Goal: Task Accomplishment & Management: Manage account settings

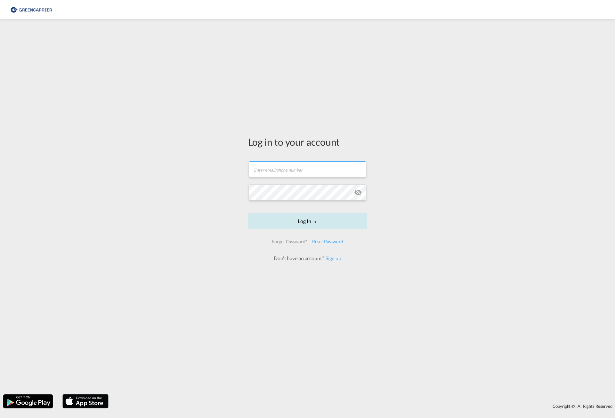
type input "[PERSON_NAME][EMAIL_ADDRESS][PERSON_NAME][DOMAIN_NAME]"
click at [298, 227] on button "Log In" at bounding box center [307, 221] width 119 height 16
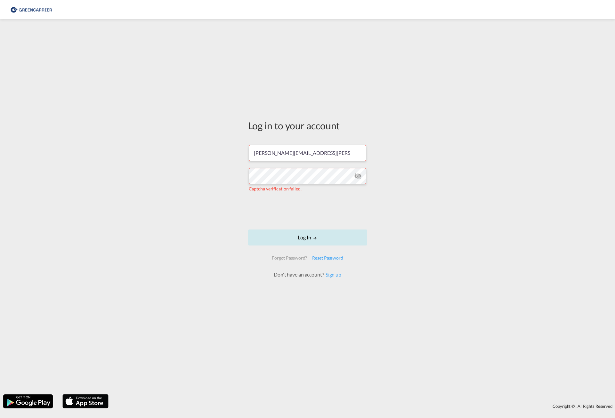
click at [290, 236] on button "Log In" at bounding box center [307, 237] width 119 height 16
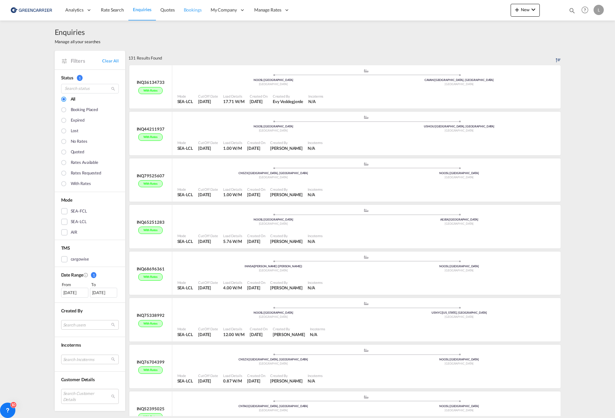
click at [192, 11] on span "Bookings" at bounding box center [193, 9] width 18 height 5
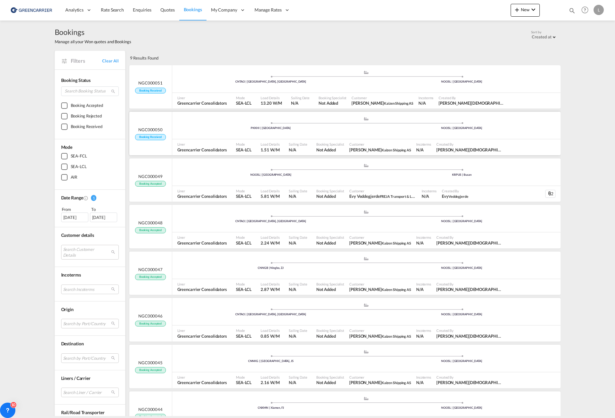
click at [154, 130] on span "NGC000050" at bounding box center [150, 130] width 24 height 6
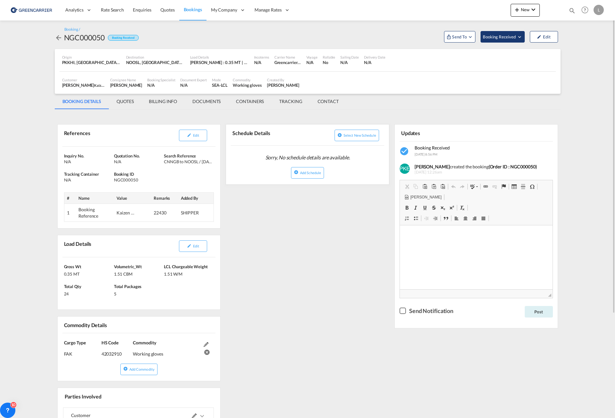
click at [502, 40] on button "Booking Received" at bounding box center [502, 37] width 44 height 12
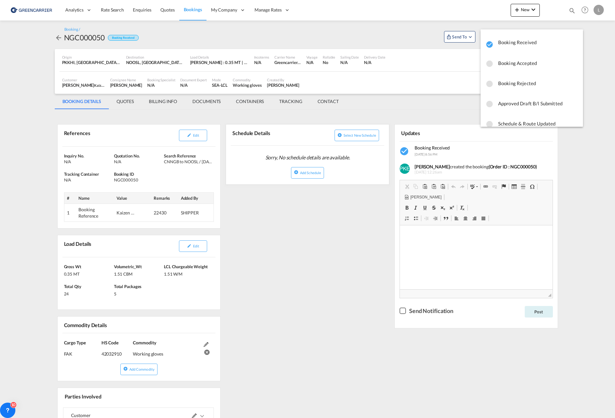
click at [506, 64] on span "Booking Accepted" at bounding box center [538, 63] width 80 height 12
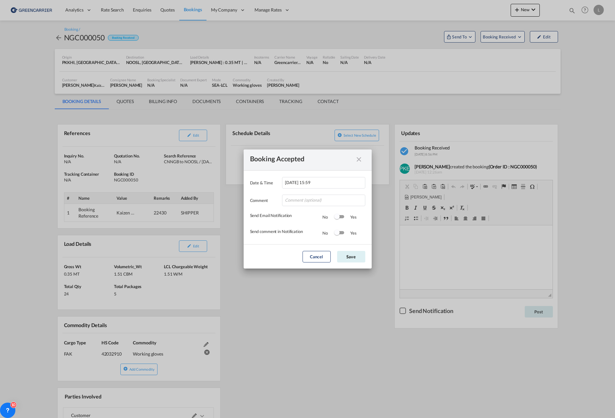
click at [338, 218] on div "Switch 1" at bounding box center [336, 216] width 5 height 5
click at [348, 258] on button "Save" at bounding box center [351, 257] width 28 height 12
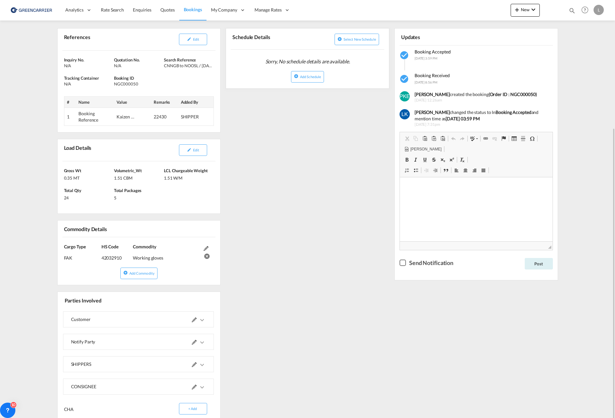
scroll to position [128, 0]
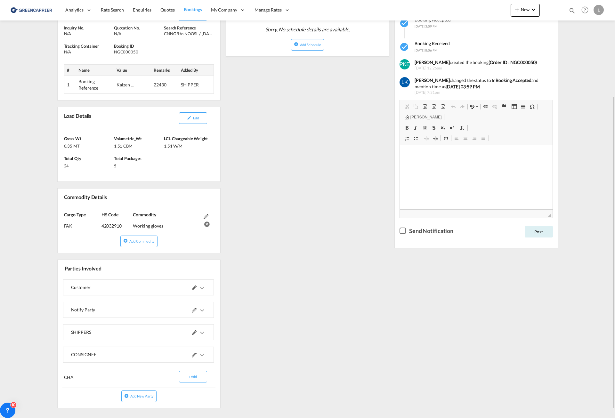
click at [133, 334] on div "SHIPPERS" at bounding box center [104, 331] width 67 height 15
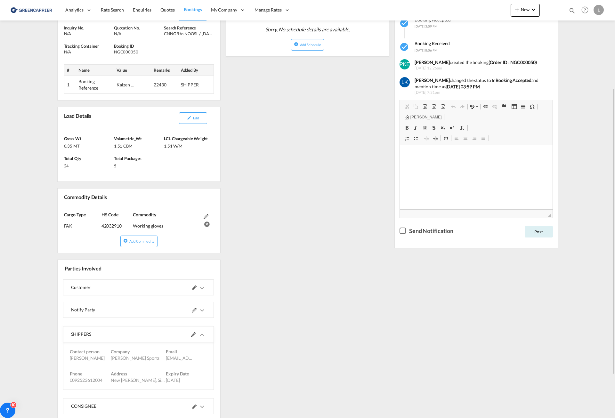
scroll to position [191, 0]
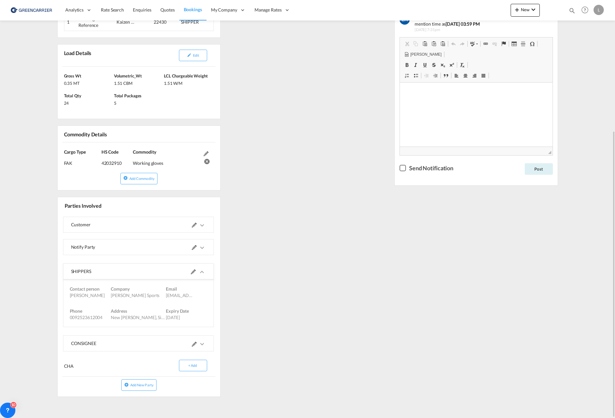
click at [192, 272] on md-icon at bounding box center [193, 271] width 5 height 5
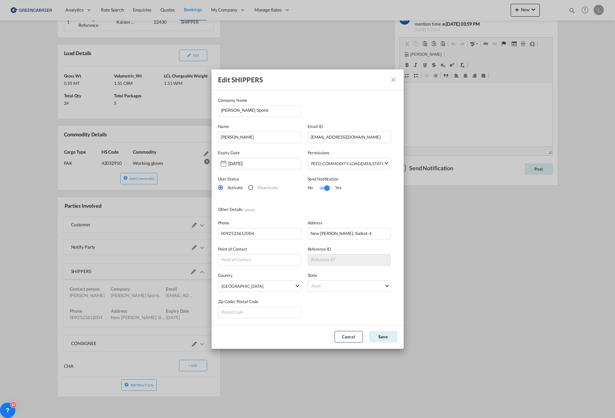
click at [395, 79] on md-icon "icon-close" at bounding box center [393, 80] width 8 height 8
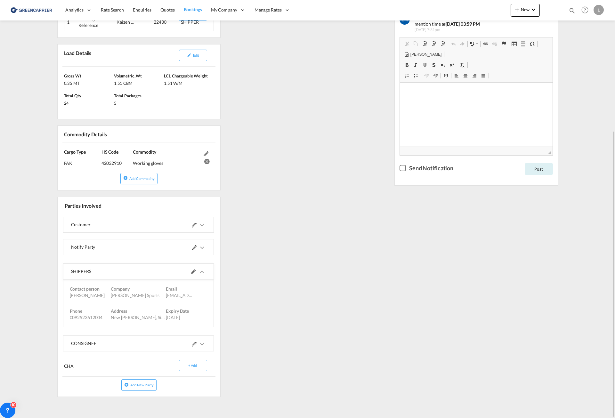
click at [128, 341] on div "CONSIGNEE" at bounding box center [104, 343] width 67 height 15
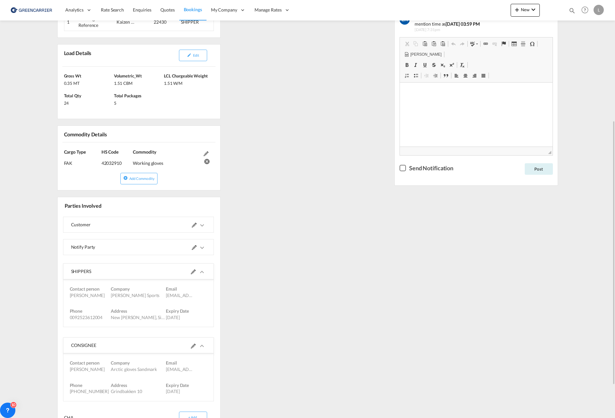
scroll to position [242, 0]
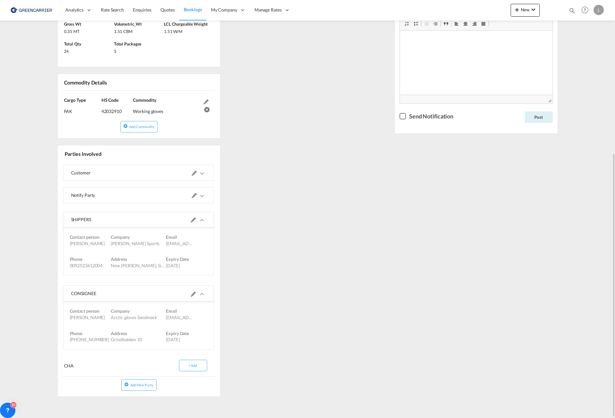
click at [130, 200] on div "Notify Party" at bounding box center [104, 194] width 67 height 15
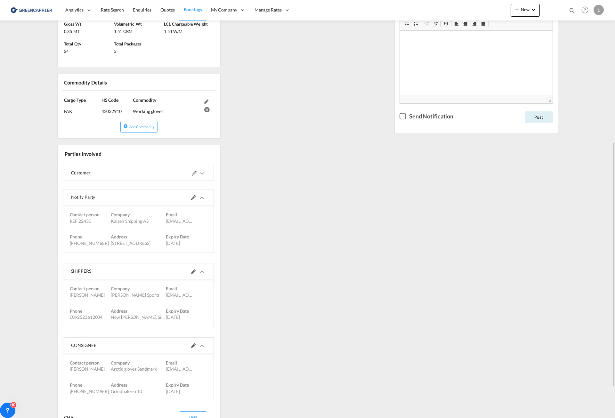
click at [132, 178] on div "Customer" at bounding box center [104, 172] width 67 height 15
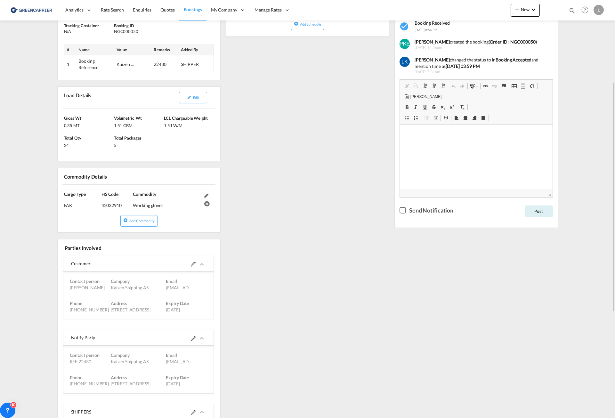
scroll to position [52, 0]
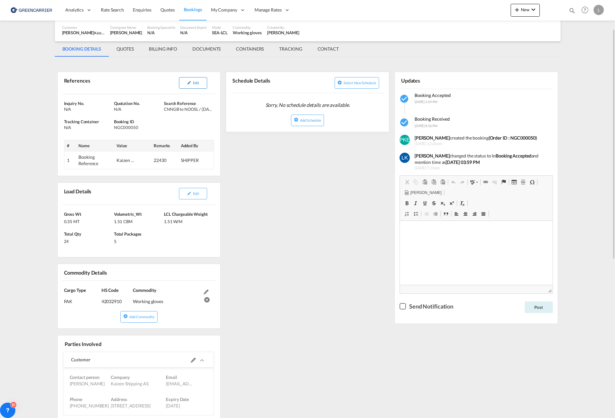
click at [187, 84] on md-icon "icon-pencil" at bounding box center [189, 82] width 4 height 4
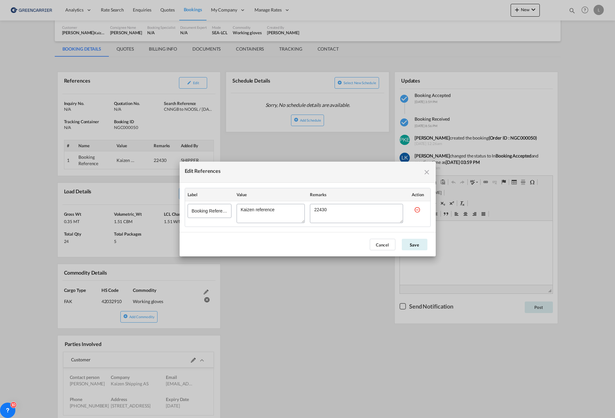
click at [320, 209] on textarea "Edit References" at bounding box center [356, 213] width 93 height 19
click at [428, 173] on md-icon "icon-close fg-AAA8AD cursor" at bounding box center [427, 172] width 8 height 8
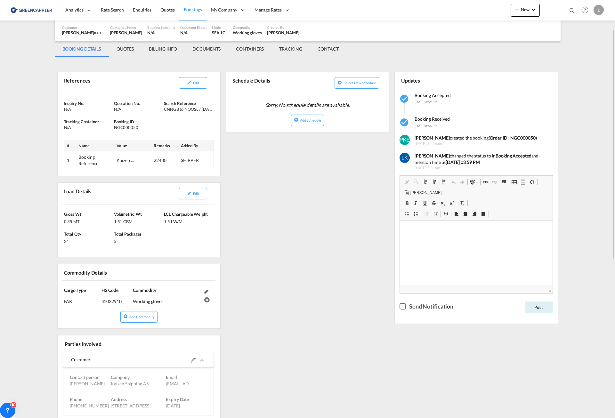
scroll to position [0, 0]
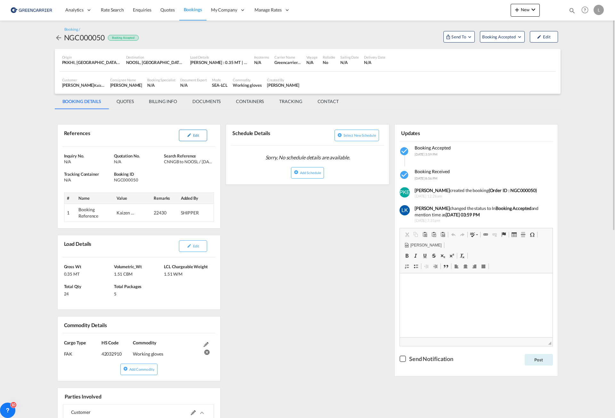
click at [191, 136] on md-icon "icon-pencil" at bounding box center [189, 135] width 4 height 4
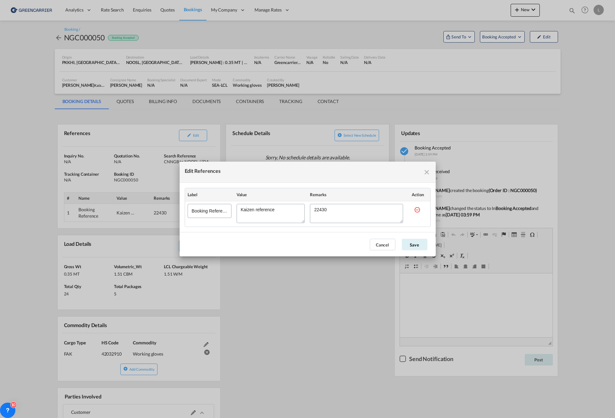
click at [428, 171] on md-icon "icon-close fg-AAA8AD cursor" at bounding box center [427, 172] width 8 height 8
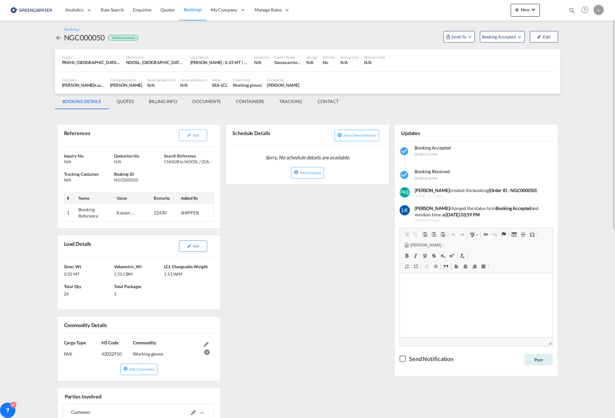
click at [192, 244] on button "Edit" at bounding box center [193, 246] width 28 height 12
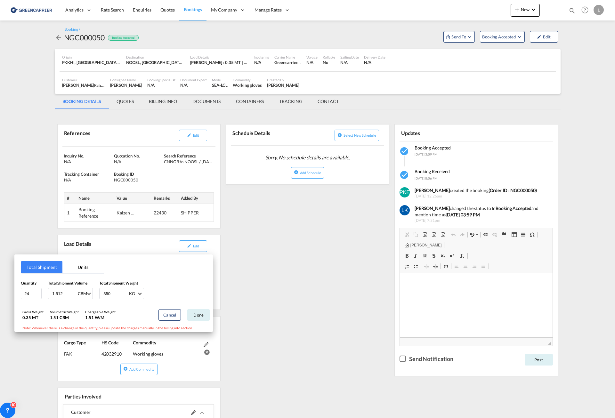
click at [186, 248] on div "Total Shipment Units Quantity 24 Total Shipment Volume 1.512 CBM CBM CFT Total …" at bounding box center [307, 209] width 615 height 418
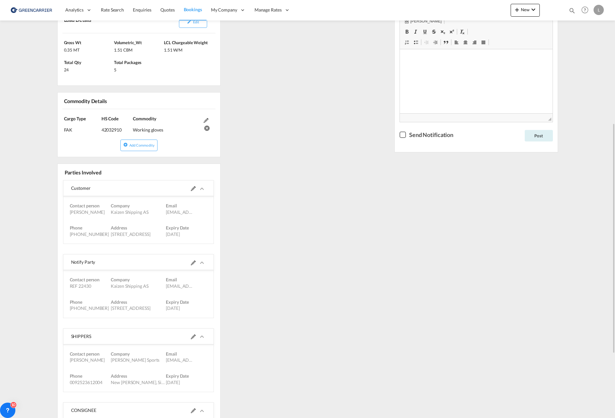
scroll to position [320, 0]
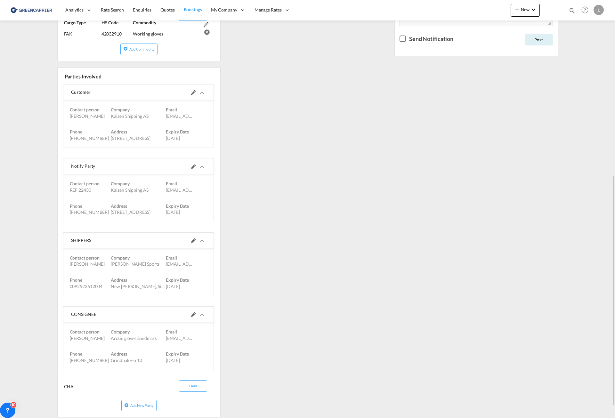
click at [134, 268] on div "Contact person Mohsin Hussain Company Kokal Sports Email office.mohsin2015@gmai…" at bounding box center [138, 261] width 147 height 22
click at [194, 242] on md-icon at bounding box center [193, 240] width 5 height 5
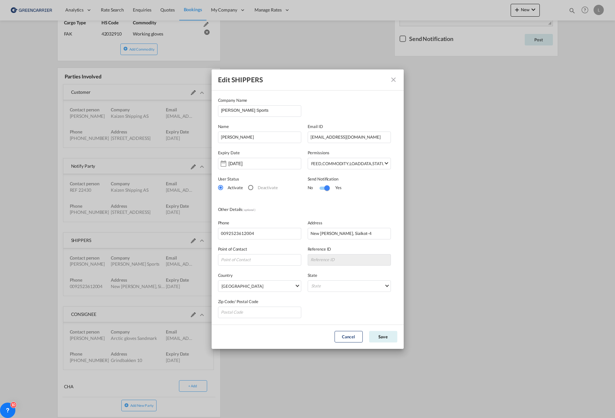
click at [392, 78] on md-icon "icon-close" at bounding box center [393, 80] width 8 height 8
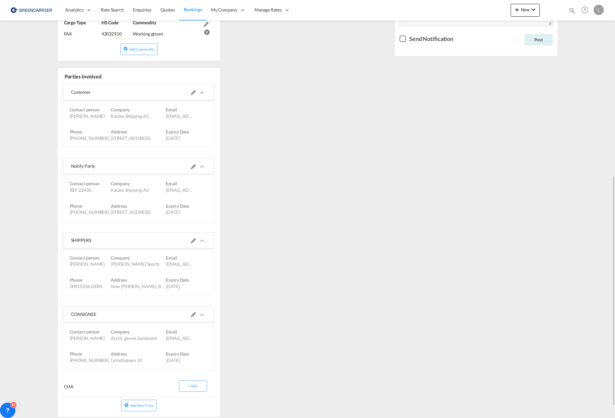
click at [263, 139] on div "References Edit Inquiry No. N/A Quotation No. N/A Search Reference CNNGB to NOO…" at bounding box center [307, 108] width 505 height 630
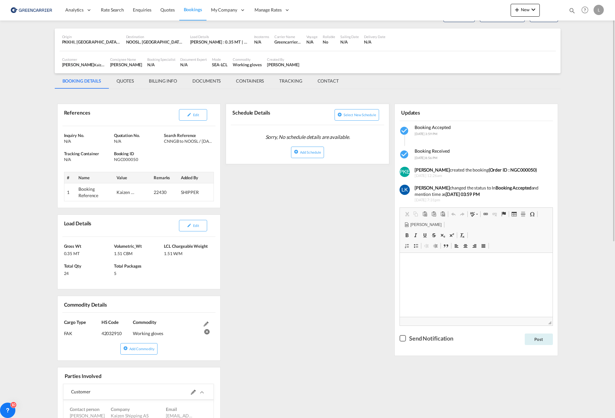
scroll to position [0, 0]
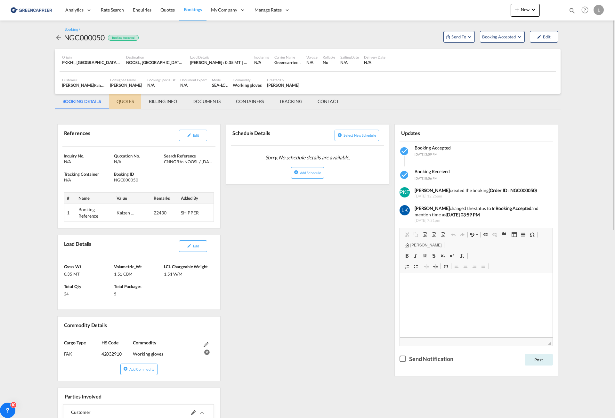
click at [131, 103] on md-tab-item "QUOTES" at bounding box center [125, 101] width 32 height 15
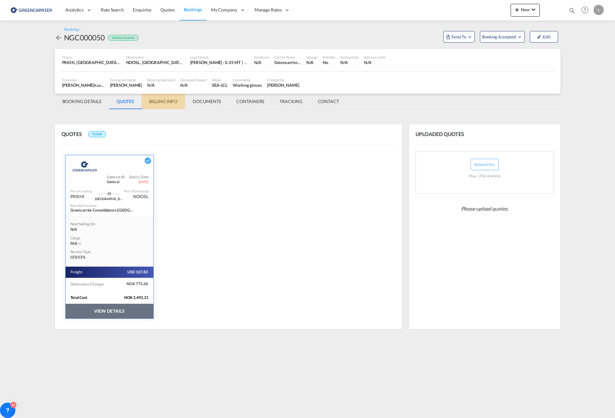
click at [166, 102] on md-tab-item "BILLING INFO" at bounding box center [163, 101] width 44 height 15
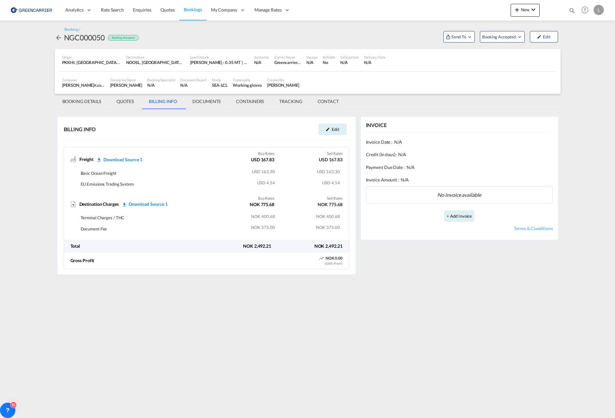
click at [78, 100] on md-tab-item "BOOKING DETAILS" at bounding box center [82, 101] width 54 height 15
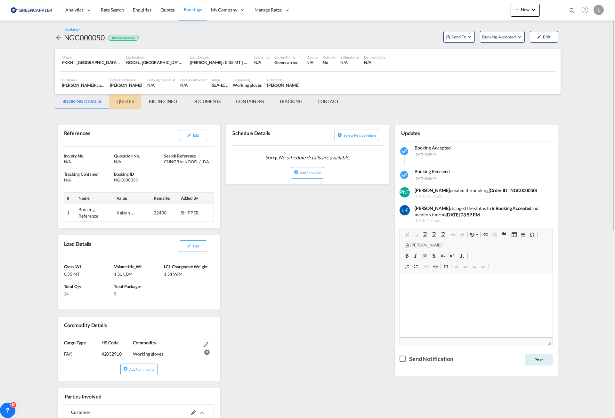
click at [127, 103] on md-tab-item "QUOTES" at bounding box center [125, 101] width 32 height 15
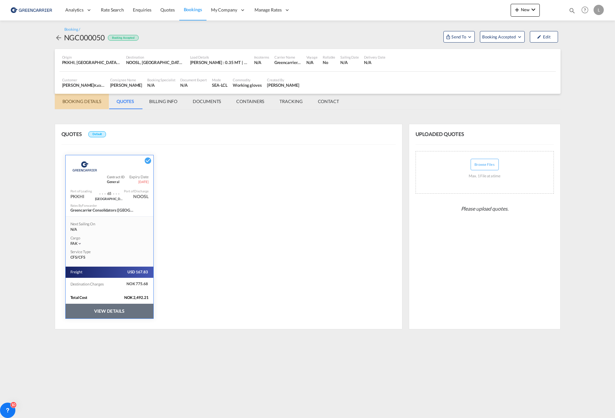
click at [84, 103] on md-tab-item "BOOKING DETAILS" at bounding box center [82, 101] width 54 height 15
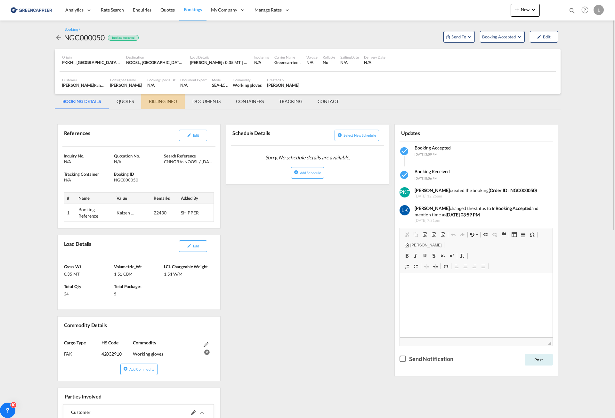
click at [166, 102] on md-tab-item "BILLING INFO" at bounding box center [163, 101] width 44 height 15
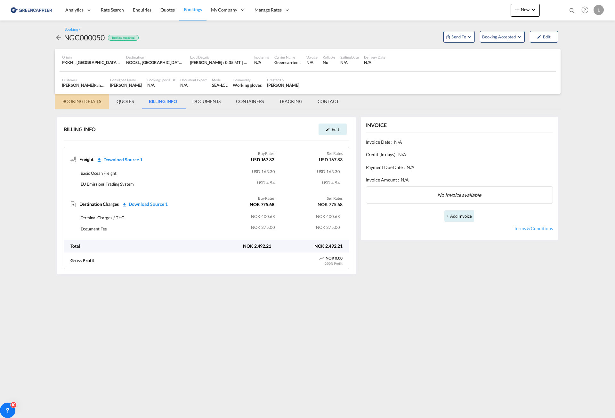
click at [86, 103] on md-tab-item "BOOKING DETAILS" at bounding box center [82, 101] width 54 height 15
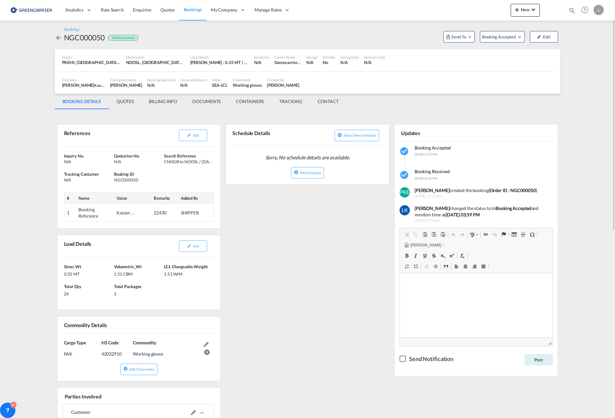
click at [163, 100] on md-tab-item "BILLING INFO" at bounding box center [163, 101] width 44 height 15
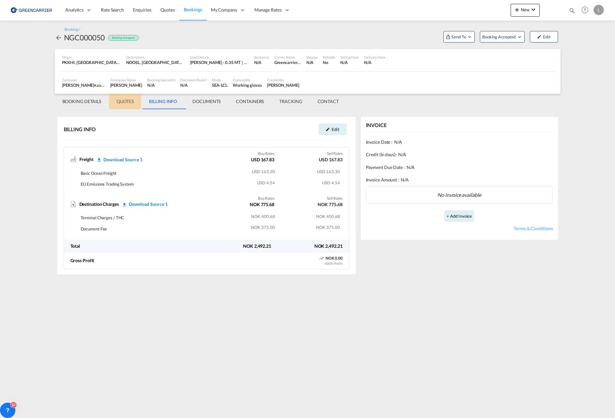
click at [123, 104] on md-tab-item "QUOTES" at bounding box center [125, 101] width 32 height 15
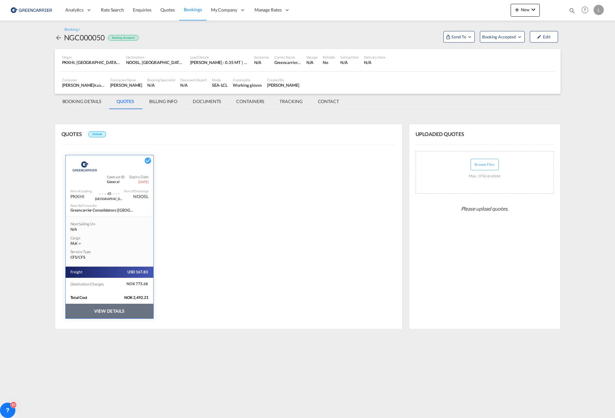
click at [81, 197] on div "PKKHI" at bounding box center [77, 196] width 14 height 6
copy div "PKKHI"
click at [91, 36] on div "NGC000050" at bounding box center [84, 37] width 41 height 10
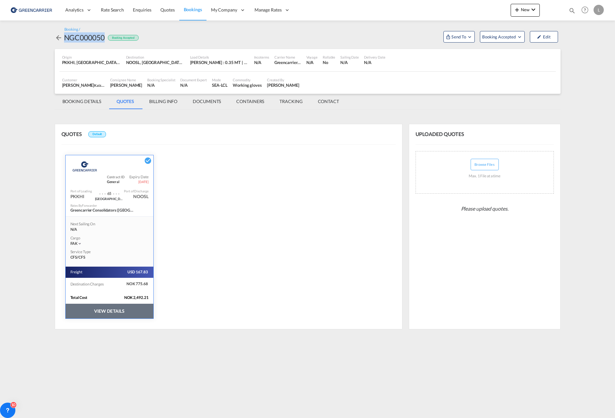
copy div "NGC000050"
click at [523, 95] on md-tabs-canvas "BOOKING DETAILS QUOTES BILLING INFO DOCUMENTS CONTAINERS TRACKING CONTACT BOOKI…" at bounding box center [307, 101] width 505 height 15
click at [85, 99] on md-tab-item "BOOKING DETAILS" at bounding box center [82, 101] width 54 height 15
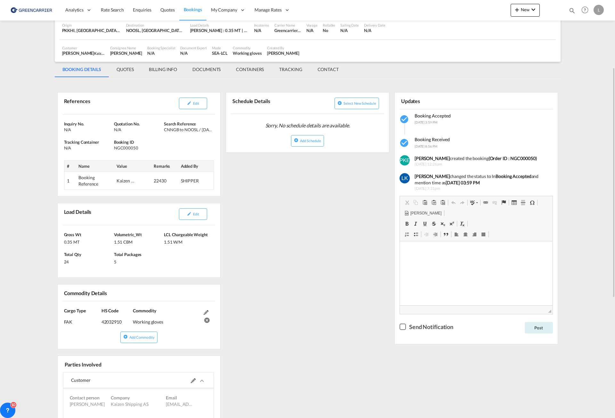
scroll to position [64, 0]
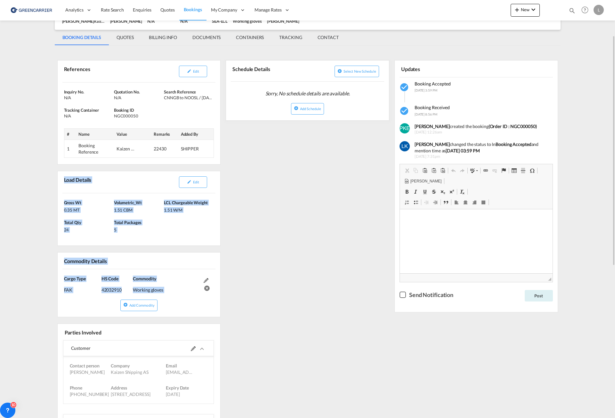
drag, startPoint x: 65, startPoint y: 179, endPoint x: 217, endPoint y: 303, distance: 196.1
click at [217, 303] on div "References Edit Inquiry No. N/A Quotation No. N/A Search Reference CNNGB to NOO…" at bounding box center [139, 363] width 169 height 624
copy div "Load Details Edit Gross Wt 0.35 MT Volumetric_Wt 1.51 CBM LCL Chargeable Weight…"
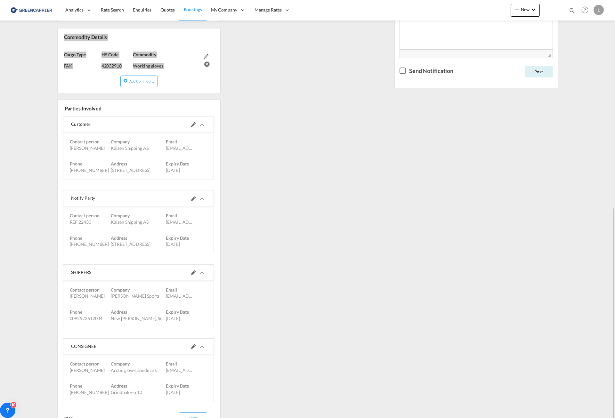
scroll to position [320, 0]
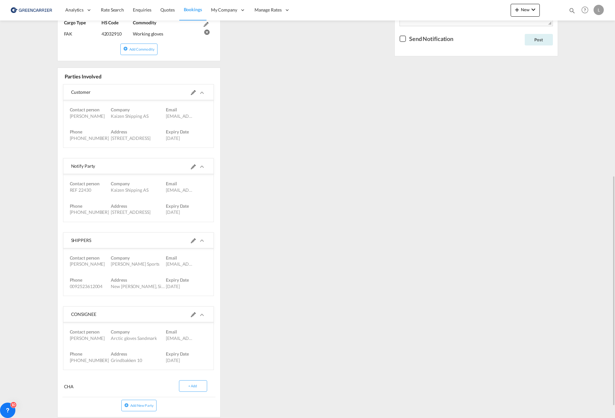
click at [110, 270] on div "Contact person Mohsin Hussain Company Kokal Sports Email office.mohsin2015@gmai…" at bounding box center [138, 261] width 147 height 22
drag, startPoint x: 70, startPoint y: 240, endPoint x: 193, endPoint y: 288, distance: 132.0
click at [193, 288] on md-expansion-panel-expanded "SHIPPERS Contact person Mohsin Hussain Company Kokal Sports Email office.mohsin…" at bounding box center [138, 264] width 150 height 63
copy md-expansion-panel-expanded "SHIPPERS Contact person Mohsin Hussain Company Kokal Sports Email office.mohsin…"
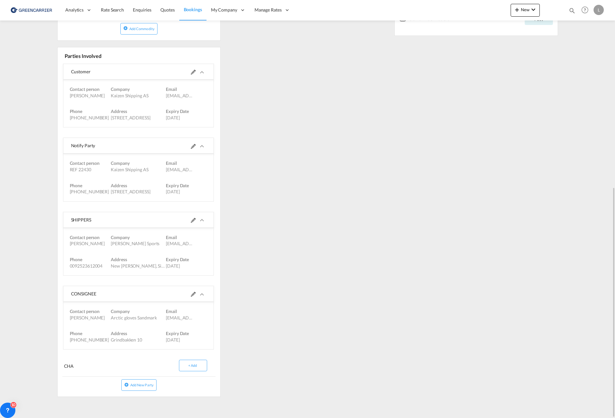
click at [97, 327] on div "Phone +4792278702 Address Grindbakken 10 Expiry Date 12/09/2025" at bounding box center [138, 336] width 147 height 22
click at [70, 311] on span "Contact person" at bounding box center [85, 310] width 30 height 5
drag, startPoint x: 71, startPoint y: 293, endPoint x: 198, endPoint y: 341, distance: 136.5
click at [198, 341] on md-expansion-panel-expanded "CONSIGNEE Contact person Marco Sandmark Company Arctic gloves Sandmark Email ma…" at bounding box center [138, 317] width 150 height 63
copy md-expansion-panel-expanded "CONSIGNEE Contact person Marco Sandmark Company Arctic gloves Sandmark Email ma…"
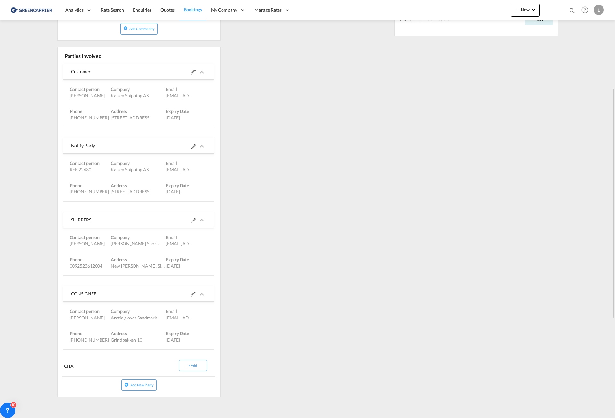
scroll to position [276, 0]
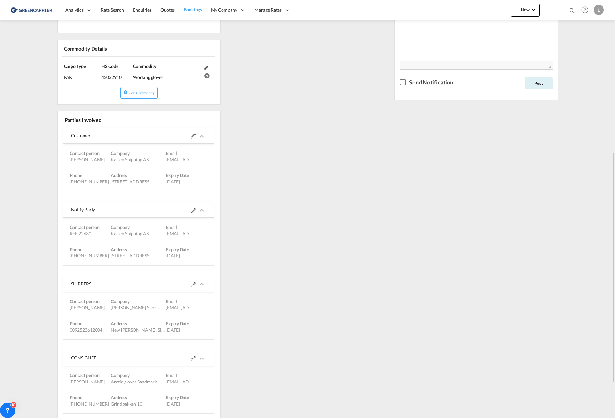
click at [317, 175] on div "References Edit Inquiry No. N/A Quotation No. N/A Search Reference CNNGB to NOO…" at bounding box center [307, 151] width 505 height 630
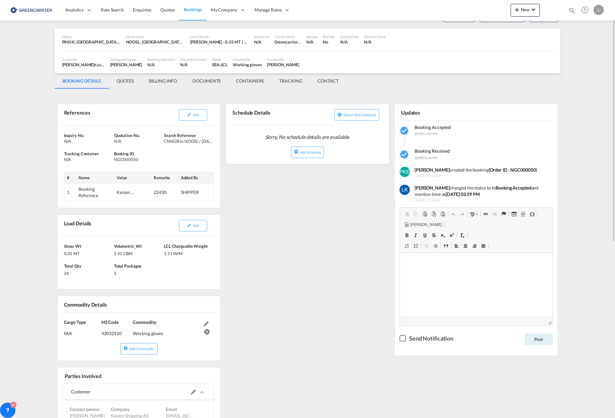
scroll to position [0, 0]
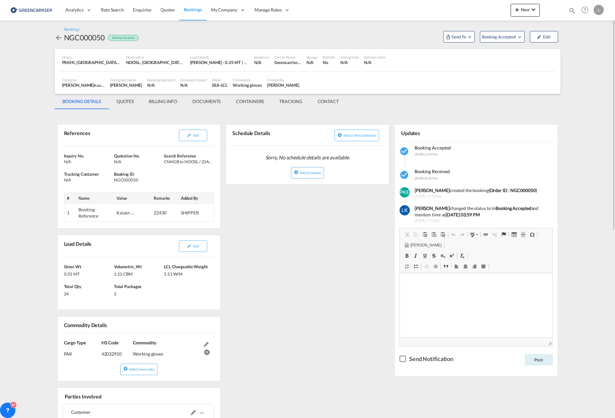
click at [126, 104] on md-tab-item "QUOTES" at bounding box center [125, 101] width 32 height 15
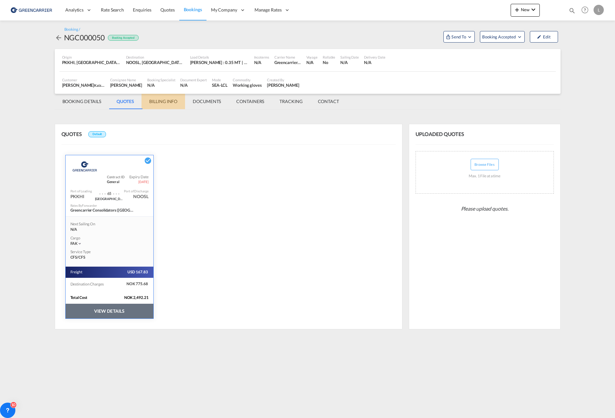
click at [165, 103] on md-tab-item "BILLING INFO" at bounding box center [163, 101] width 44 height 15
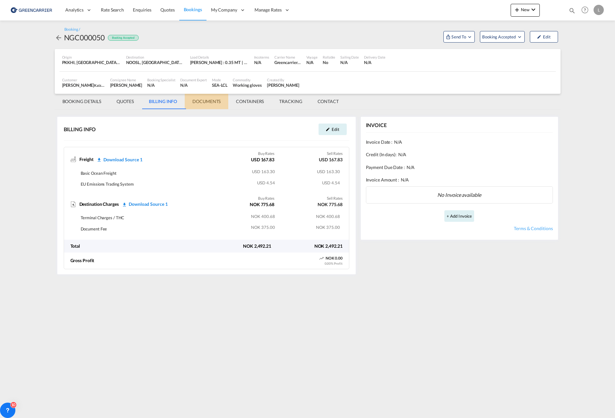
click at [205, 101] on md-tab-item "DOCUMENTS" at bounding box center [207, 101] width 44 height 15
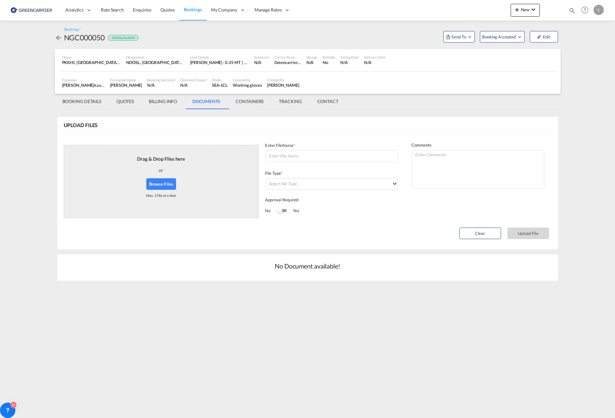
click at [250, 101] on md-tab-item "CONTAINERS" at bounding box center [249, 101] width 43 height 15
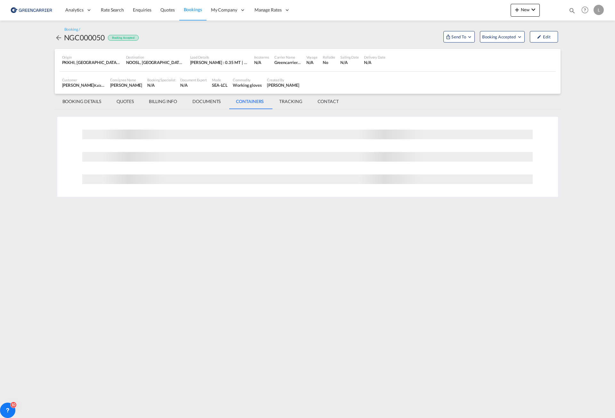
click at [288, 100] on md-tab-item "TRACKING" at bounding box center [290, 101] width 38 height 15
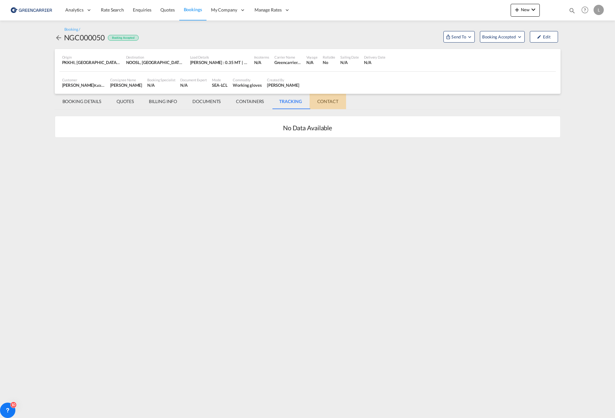
click at [340, 102] on md-tab-item "CONTACT" at bounding box center [327, 101] width 36 height 15
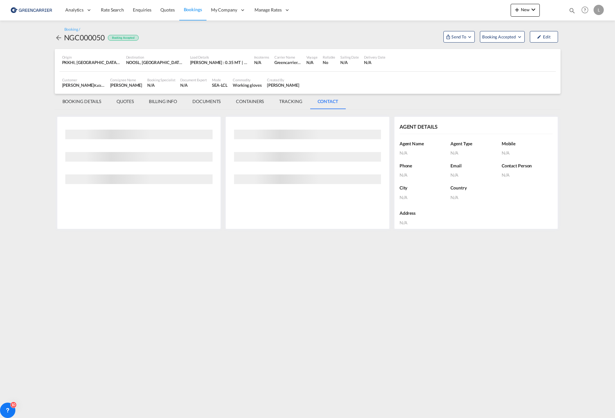
click at [69, 99] on md-tab-item "BOOKING DETAILS" at bounding box center [82, 101] width 54 height 15
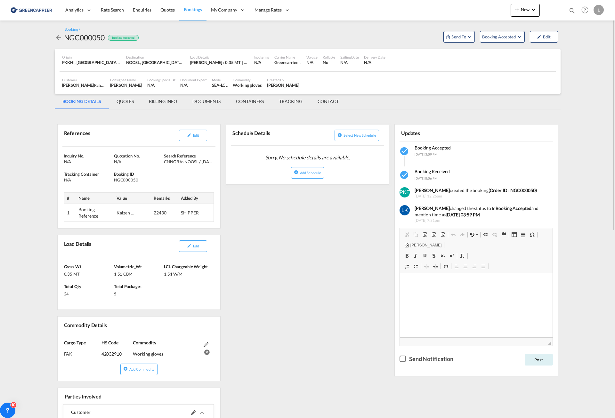
click at [464, 107] on md-tabs-canvas "BOOKING DETAILS QUOTES BILLING INFO DOCUMENTS CONTAINERS TRACKING CONTACT BOOKI…" at bounding box center [307, 101] width 505 height 15
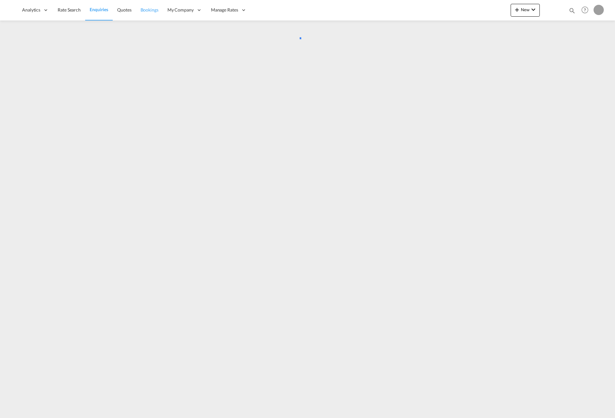
click at [153, 8] on span "Bookings" at bounding box center [149, 9] width 18 height 5
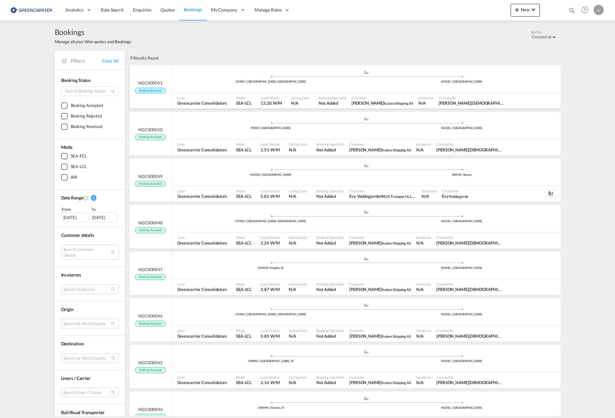
click at [208, 89] on div ".a{fill:#aaa8ad;} .a{fill:#aaa8ad;} CNTAO | [GEOGRAPHIC_DATA], [GEOGRAPHIC_DATA…" at bounding box center [366, 80] width 388 height 21
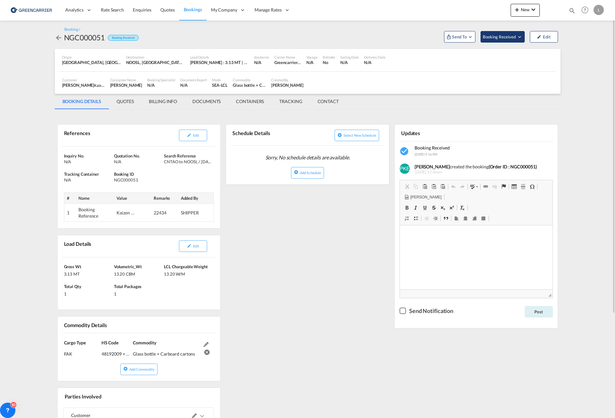
click at [501, 38] on span "Booking Received" at bounding box center [499, 37] width 34 height 6
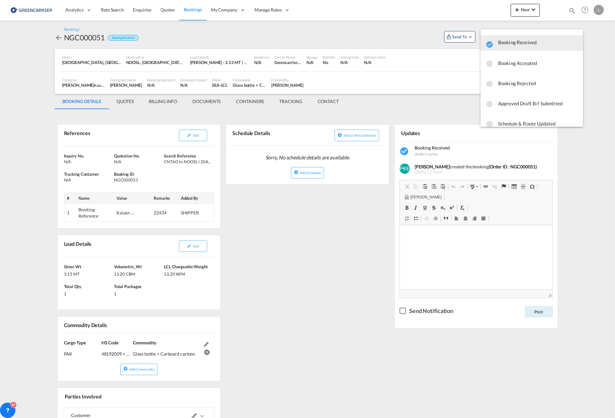
click at [523, 65] on span "Booking Accepted" at bounding box center [538, 63] width 80 height 12
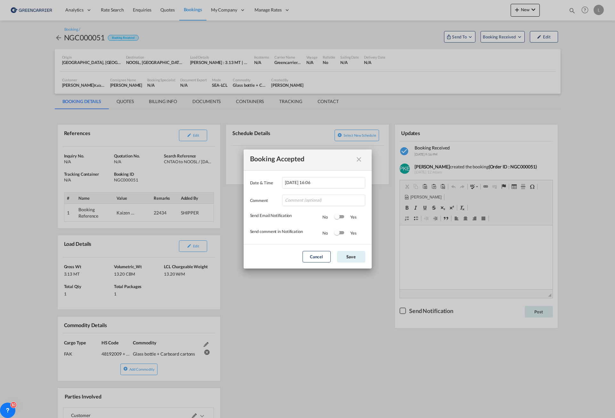
click at [340, 218] on div "Switch 1" at bounding box center [339, 217] width 10 height 8
click at [337, 232] on div "Switch 2" at bounding box center [336, 232] width 5 height 5
click at [347, 257] on button "Save" at bounding box center [351, 257] width 28 height 12
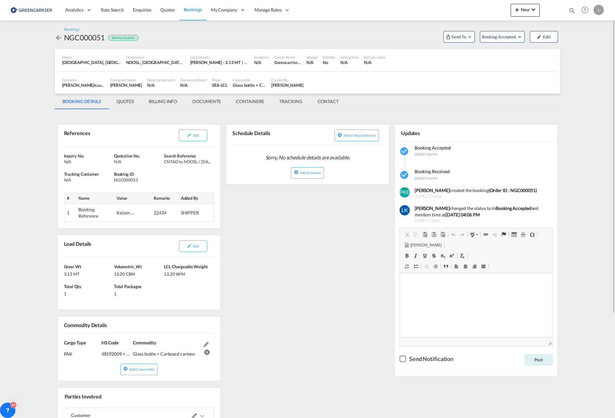
click at [466, 97] on md-tabs-canvas "BOOKING DETAILS QUOTES BILLING INFO DOCUMENTS CONTAINERS TRACKING CONTACT BOOKI…" at bounding box center [307, 101] width 505 height 15
click at [188, 137] on button "Edit" at bounding box center [193, 136] width 28 height 12
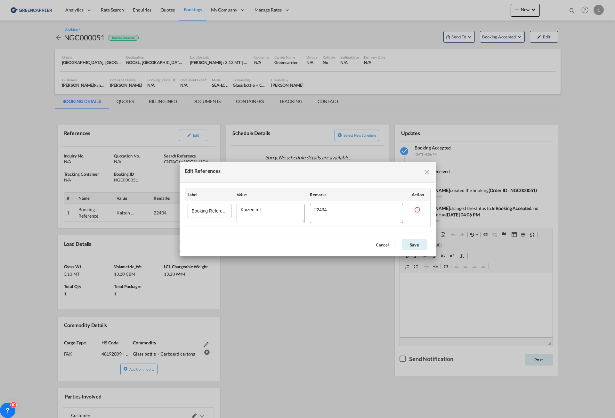
click at [324, 210] on textarea "Edit References" at bounding box center [356, 213] width 93 height 19
click at [427, 173] on md-icon "icon-close fg-AAA8AD cursor" at bounding box center [427, 172] width 8 height 8
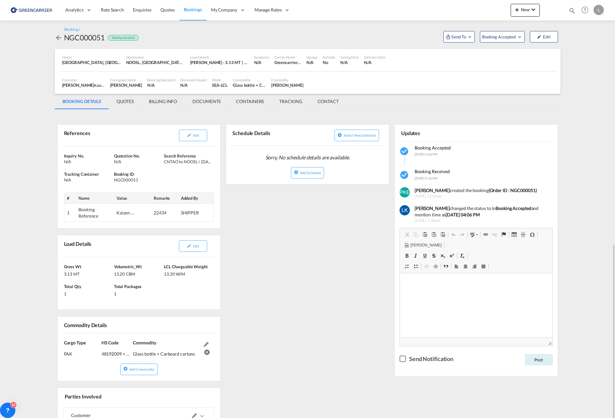
scroll to position [139, 0]
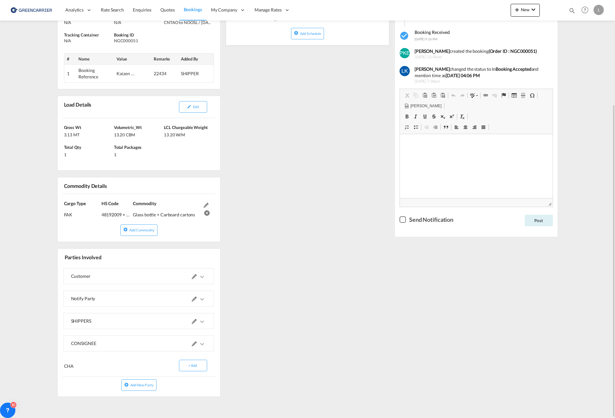
click at [204, 320] on md-icon "icons/ic_keyboard_arrow_right_black_24px.svg" at bounding box center [202, 322] width 8 height 8
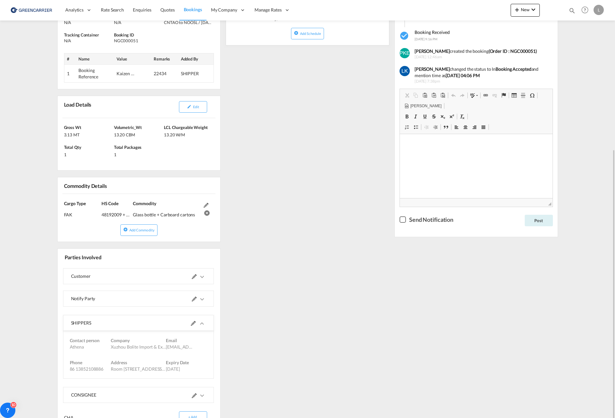
scroll to position [171, 0]
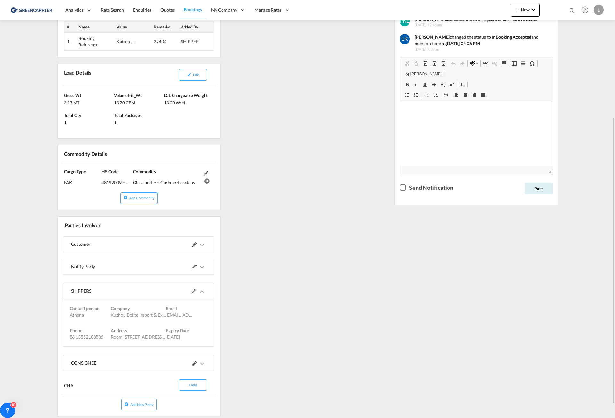
click at [190, 290] on div at bounding box center [171, 290] width 67 height 15
click at [193, 292] on md-icon at bounding box center [193, 291] width 5 height 5
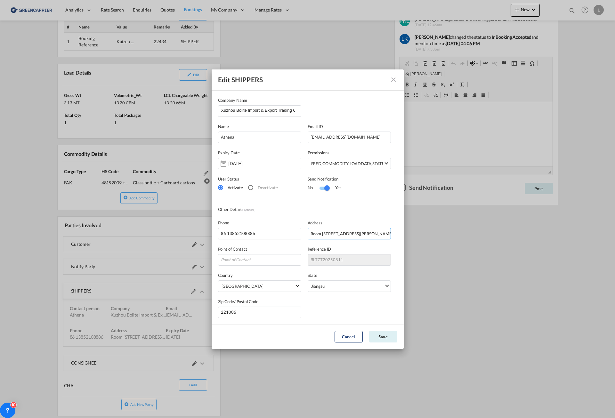
scroll to position [0, 37]
drag, startPoint x: 341, startPoint y: 235, endPoint x: 416, endPoint y: 238, distance: 75.2
click at [416, 238] on div "Edit SHIPPERS Company Name Xuzhou Bolite Import & Export Trading Co., Ltd. Name…" at bounding box center [307, 209] width 615 height 418
click at [372, 246] on div "Reference ID BLTZT20250811" at bounding box center [352, 256] width 90 height 20
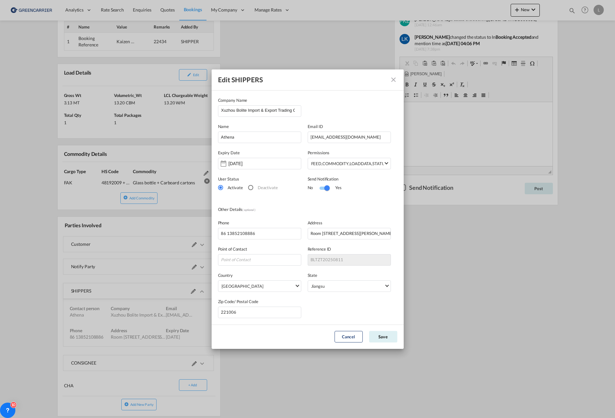
click at [393, 79] on md-icon "icon-close" at bounding box center [393, 80] width 8 height 8
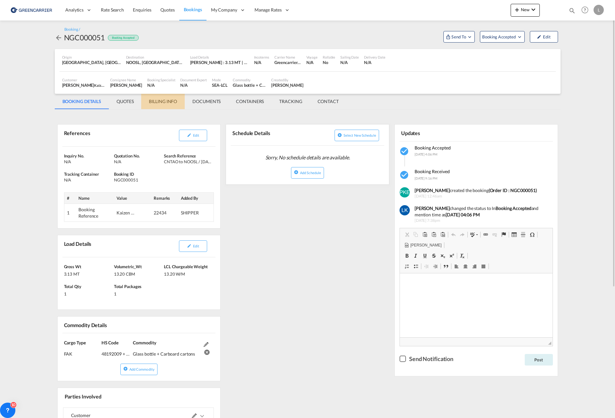
click at [166, 101] on md-tab-item "BILLING INFO" at bounding box center [163, 101] width 44 height 15
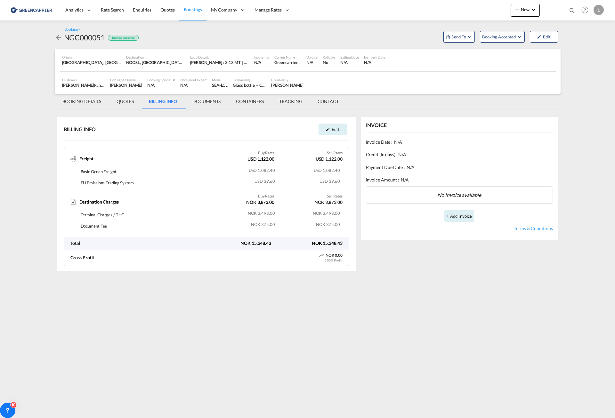
click at [133, 103] on md-tab-item "QUOTES" at bounding box center [125, 101] width 32 height 15
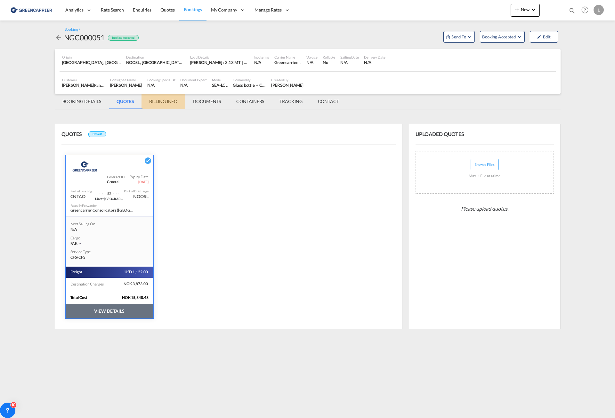
click at [164, 101] on md-tab-item "BILLING INFO" at bounding box center [163, 101] width 44 height 15
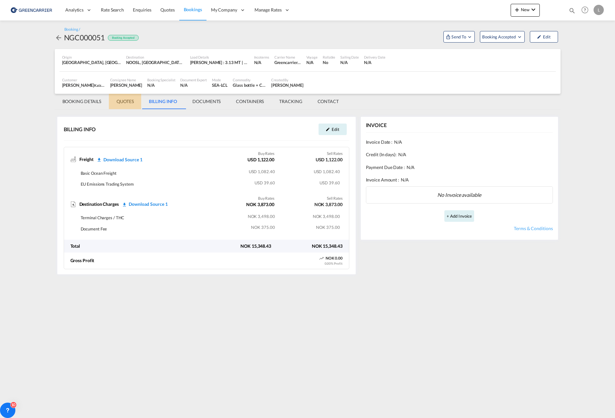
click at [124, 101] on md-tab-item "QUOTES" at bounding box center [125, 101] width 32 height 15
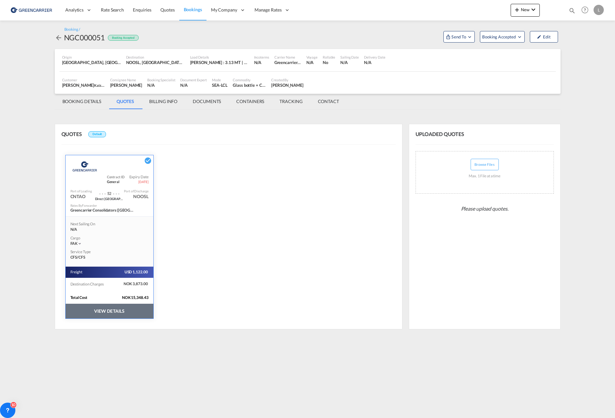
click at [86, 104] on md-tab-item "BOOKING DETAILS" at bounding box center [82, 101] width 54 height 15
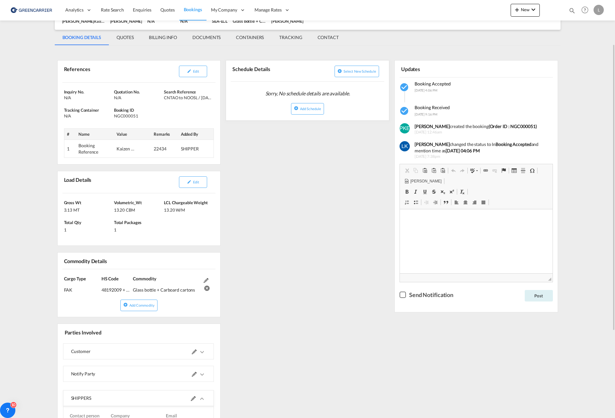
scroll to position [96, 0]
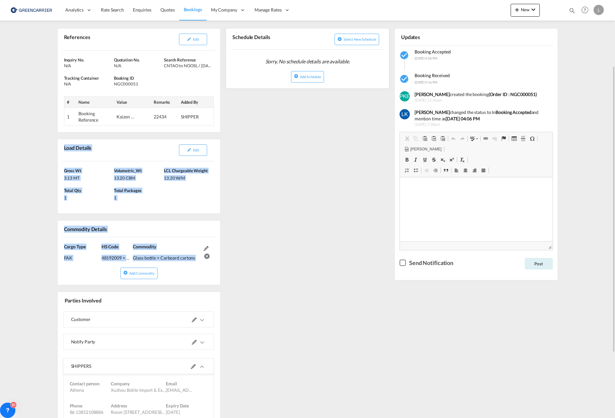
drag, startPoint x: 64, startPoint y: 147, endPoint x: 218, endPoint y: 258, distance: 190.0
click at [218, 258] on div "References Edit Inquiry No. N/A Quotation No. N/A Search Reference CNTAO to NOO…" at bounding box center [139, 256] width 169 height 475
copy div "Load Details Edit [PERSON_NAME] 3.13 MT Volumetric_Wt 13.20 CBM LCL Chargeable …"
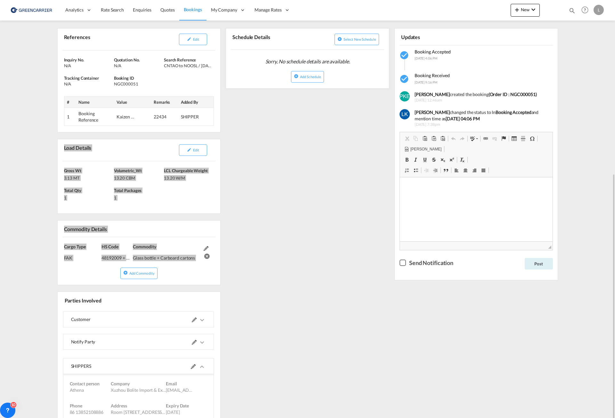
scroll to position [160, 0]
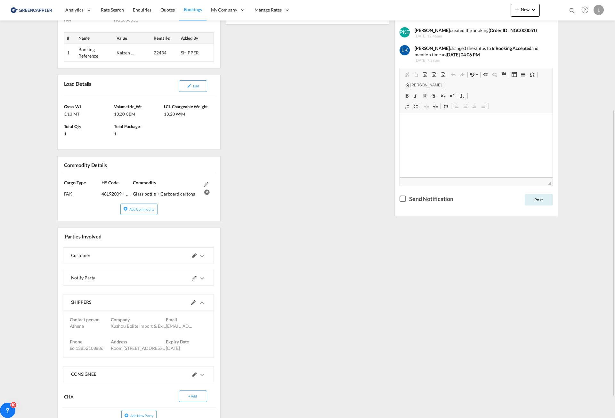
click at [121, 234] on div "Parties Involved" at bounding box center [100, 235] width 75 height 11
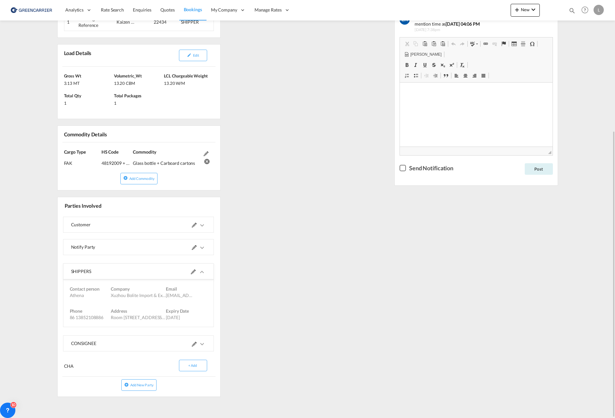
click at [204, 345] on md-icon "icons/ic_keyboard_arrow_right_black_24px.svg" at bounding box center [202, 344] width 8 height 8
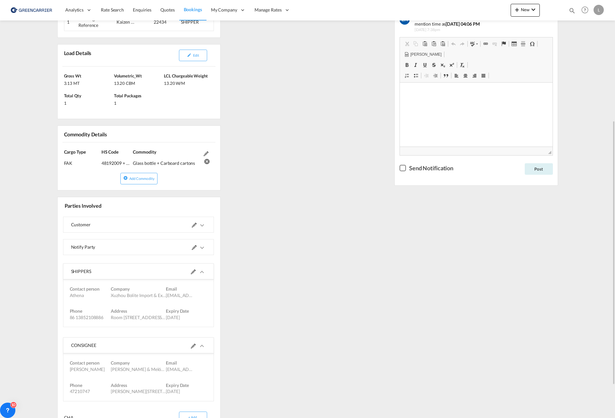
scroll to position [242, 0]
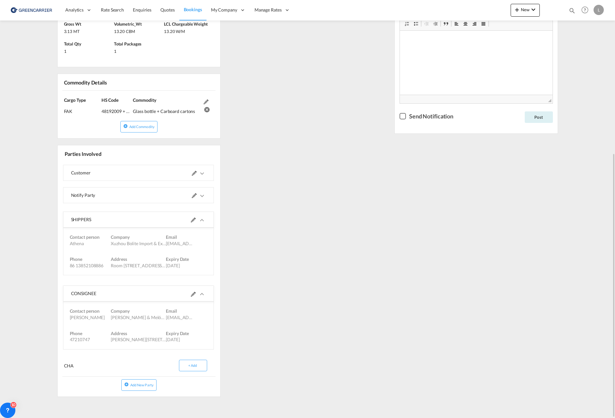
click at [192, 294] on md-icon at bounding box center [193, 294] width 5 height 5
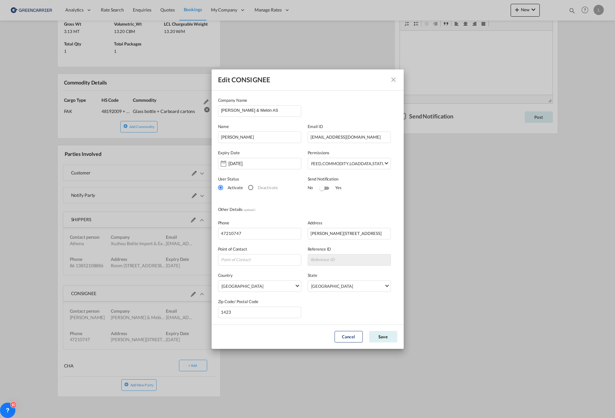
click at [393, 80] on md-icon "icon-close" at bounding box center [393, 80] width 8 height 8
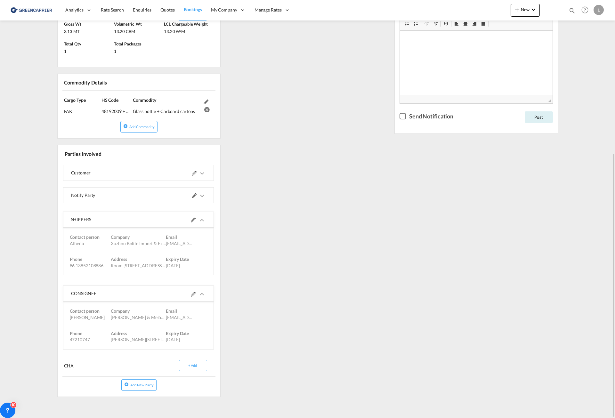
click at [201, 195] on md-icon "icons/ic_keyboard_arrow_right_black_24px.svg" at bounding box center [202, 196] width 8 height 8
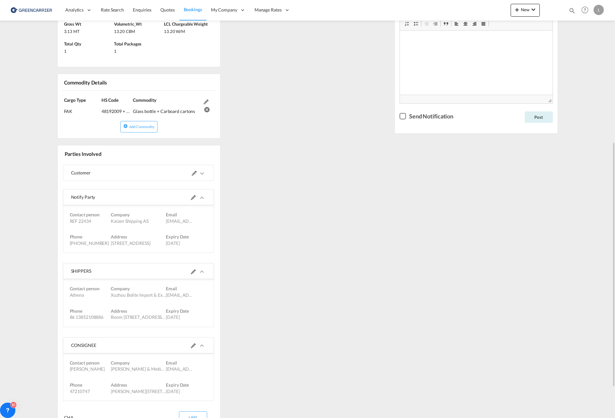
scroll to position [294, 0]
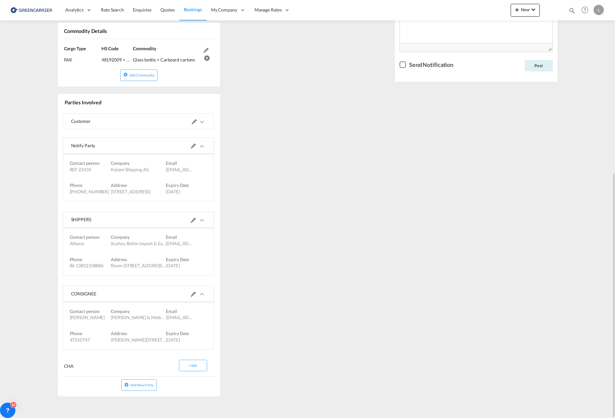
drag, startPoint x: 70, startPoint y: 219, endPoint x: 210, endPoint y: 270, distance: 149.1
click at [210, 270] on md-expansion-panel-expanded "SHIPPERS Contact person Athena Company Xuzhou Bolite Import & Export Trading Co…" at bounding box center [138, 243] width 150 height 63
copy md-expansion-panel-expanded "SHIPPERS Contact person Athena Company Xuzhou Bolite Import & Export Trading Co…"
click at [100, 293] on div "CONSIGNEE" at bounding box center [104, 293] width 67 height 15
drag, startPoint x: 71, startPoint y: 293, endPoint x: 210, endPoint y: 341, distance: 146.4
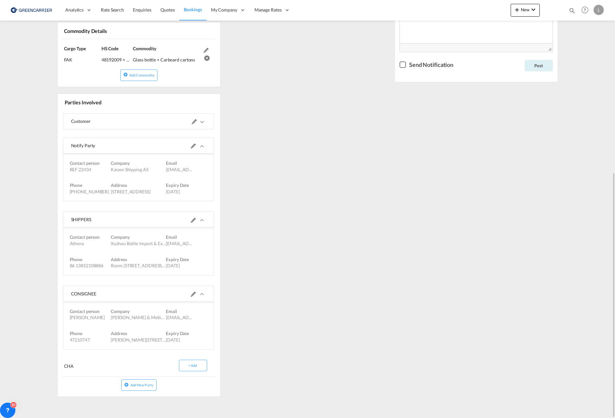
click at [210, 341] on md-expansion-panel-expanded "CONSIGNEE Contact person [PERSON_NAME] [PERSON_NAME] Company [PERSON_NAME] & Me…" at bounding box center [138, 317] width 150 height 63
copy md-expansion-panel-expanded "CONSIGNEE Contact person [PERSON_NAME] Company [PERSON_NAME] & Melón AS Email […"
click at [351, 186] on div "References Edit Inquiry No. N/A Quotation No. N/A Search Reference CNTAO to NOO…" at bounding box center [307, 110] width 505 height 583
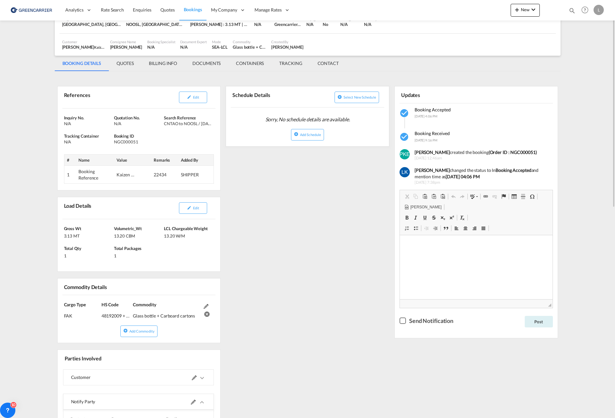
scroll to position [0, 0]
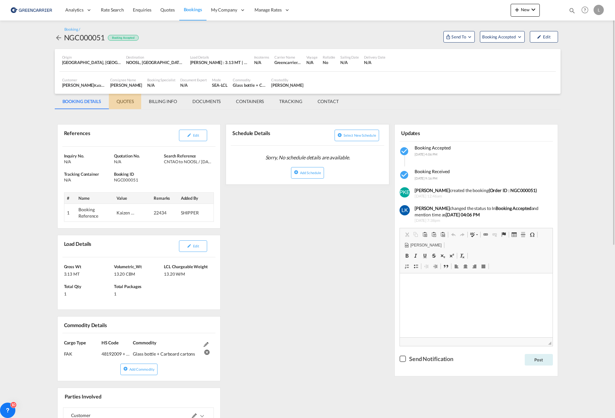
click at [132, 98] on md-tab-item "QUOTES" at bounding box center [125, 101] width 32 height 15
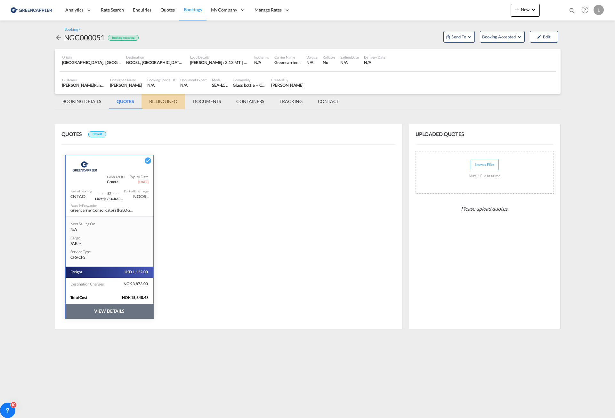
click at [165, 104] on md-tab-item "BILLING INFO" at bounding box center [163, 101] width 44 height 15
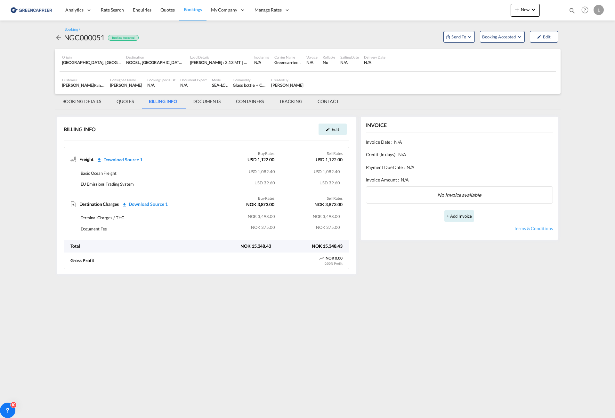
click at [129, 104] on md-tab-item "QUOTES" at bounding box center [125, 101] width 32 height 15
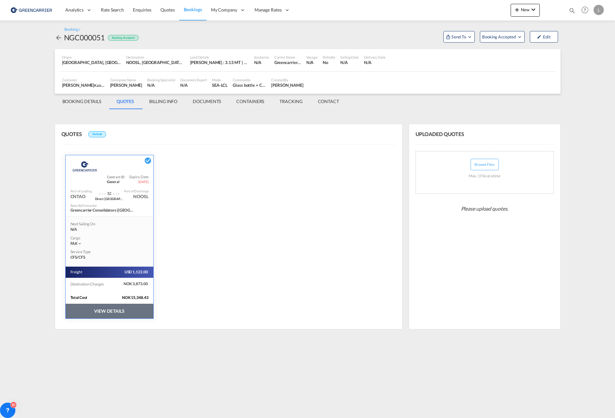
click at [85, 104] on md-tab-item "BOOKING DETAILS" at bounding box center [82, 101] width 54 height 15
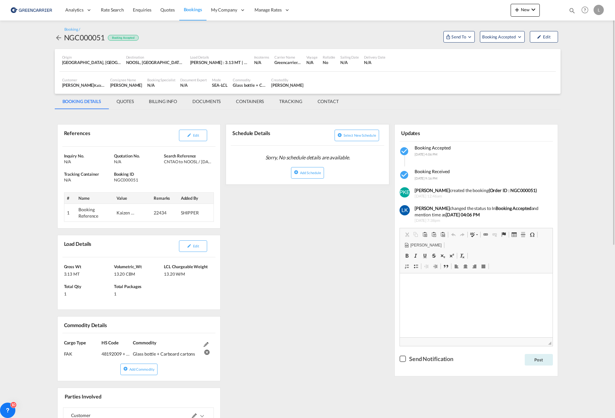
click at [497, 110] on div "References Edit Inquiry No. N/A Quotation No. N/A Search Reference CNTAO to NOO…" at bounding box center [307, 402] width 505 height 586
click at [342, 116] on div "Schedule Details Select new schedule Sorry, No schedule details are available. …" at bounding box center [307, 151] width 169 height 72
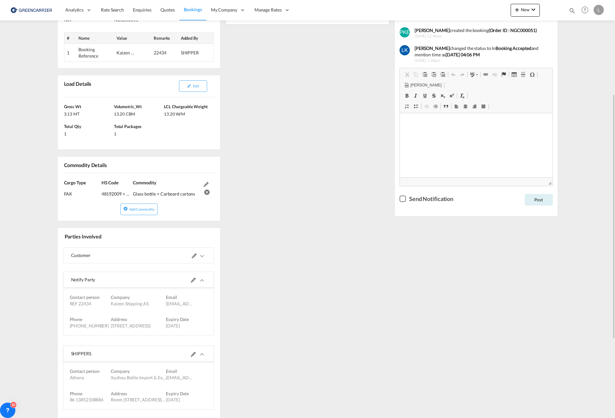
scroll to position [256, 0]
